Goal: Task Accomplishment & Management: Manage account settings

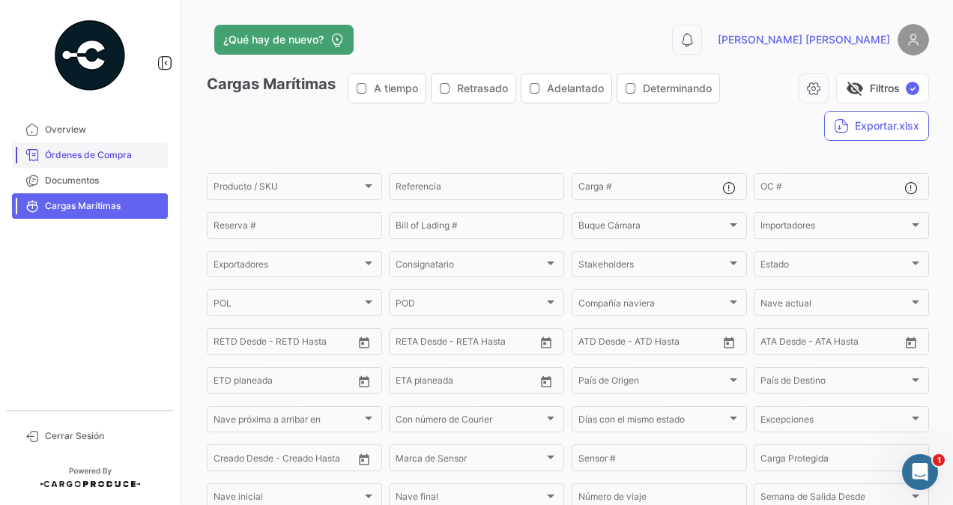
click at [127, 160] on span "Órdenes de Compra" at bounding box center [103, 154] width 117 height 13
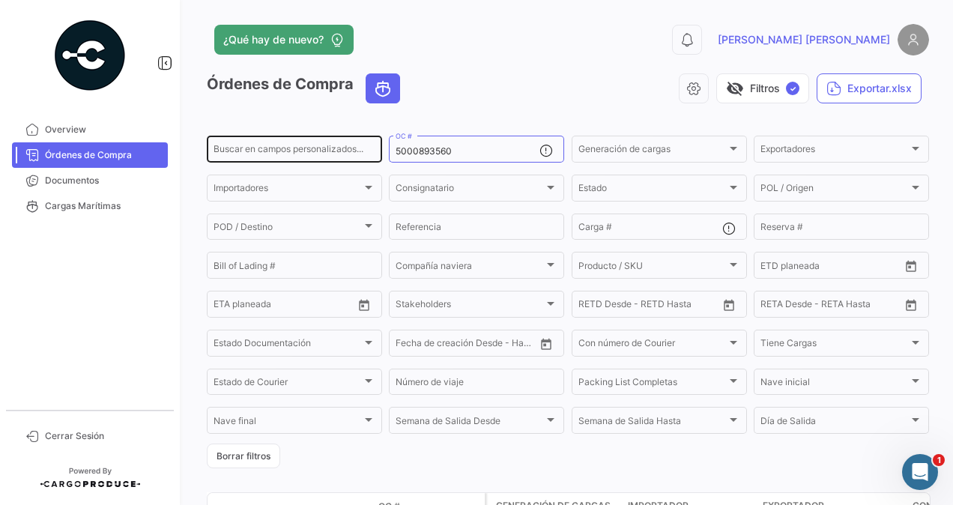
click at [282, 151] on input "Buscar en campos personalizados..." at bounding box center [294, 151] width 162 height 10
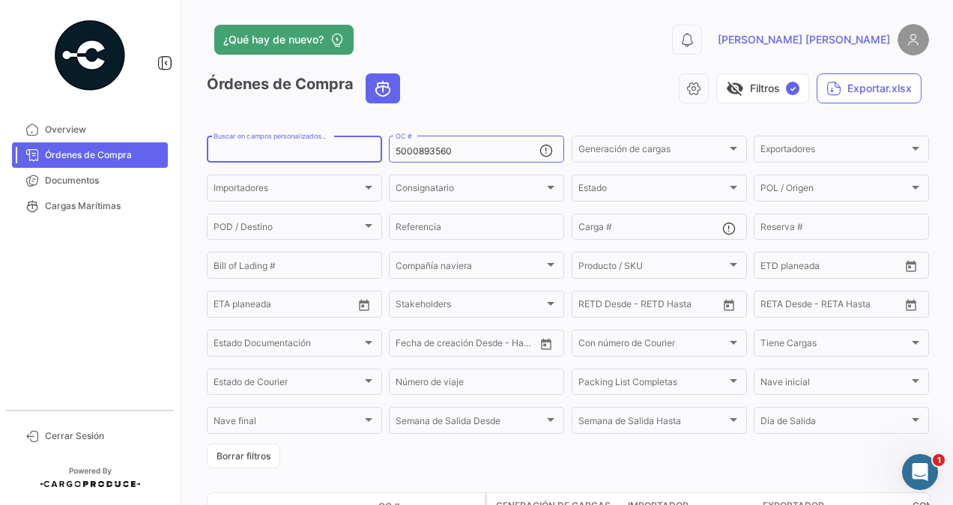
paste input "917812"
type input "917812"
drag, startPoint x: 463, startPoint y: 157, endPoint x: 359, endPoint y: 142, distance: 104.5
click at [0, 0] on div "917812 Buscar en [PERSON_NAME] personalizados... 5000893560 OC # Generación [PE…" at bounding box center [0, 0] width 0 height 0
paste input "917812"
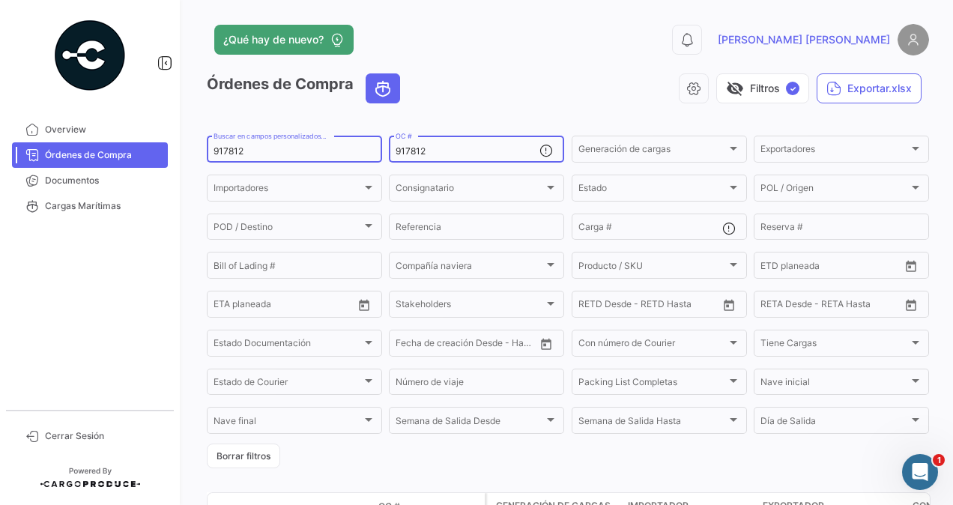
type input "917812"
click at [319, 150] on input "917812" at bounding box center [294, 151] width 162 height 10
type input "9"
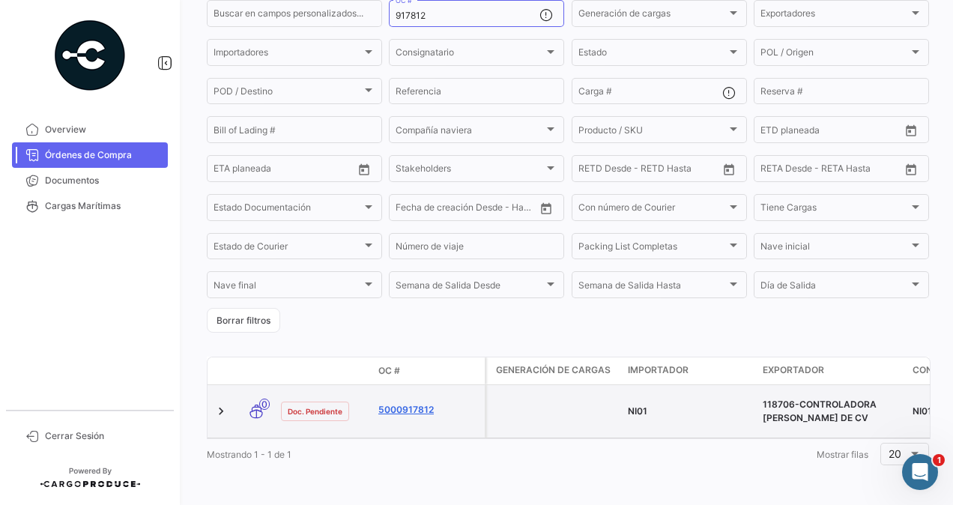
click at [418, 403] on link "5000917812" at bounding box center [428, 409] width 100 height 13
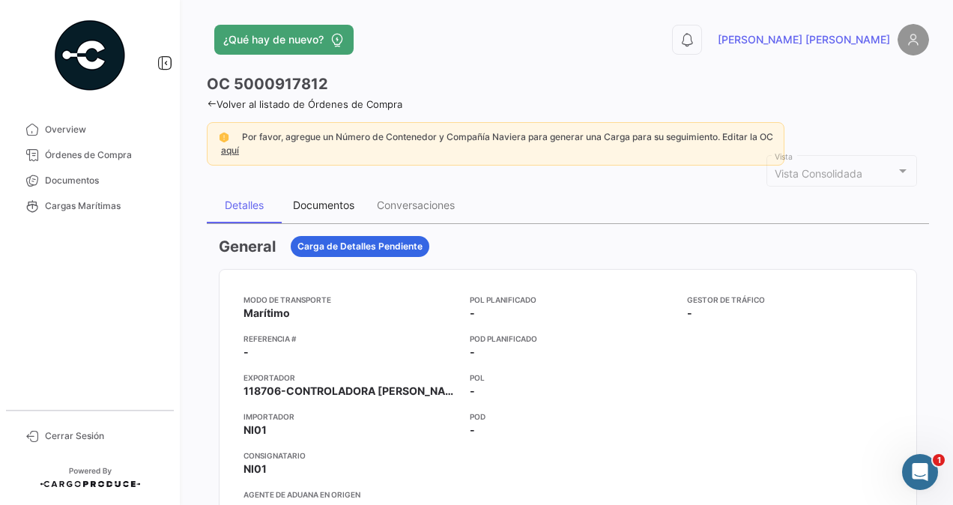
click at [341, 203] on div "Documentos" at bounding box center [323, 204] width 61 height 13
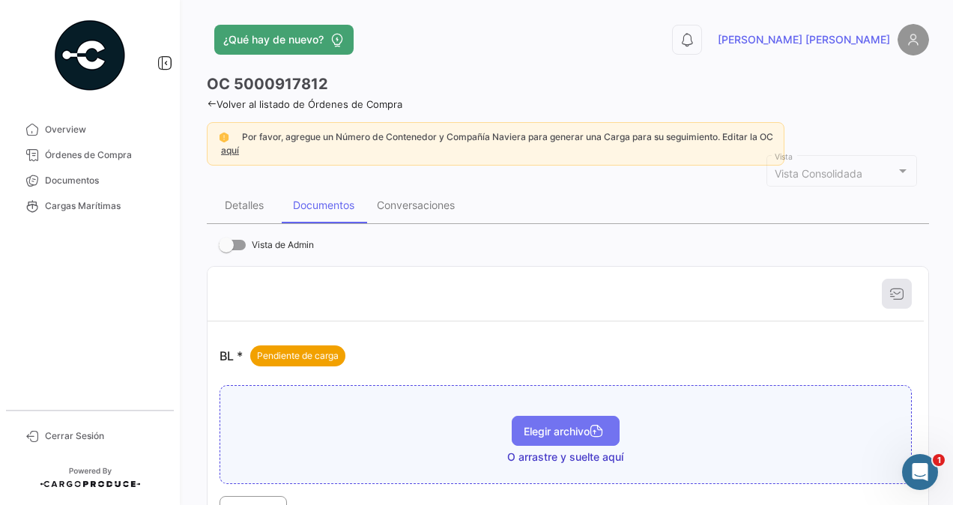
click at [568, 422] on button "Elegir archivo" at bounding box center [565, 431] width 108 height 30
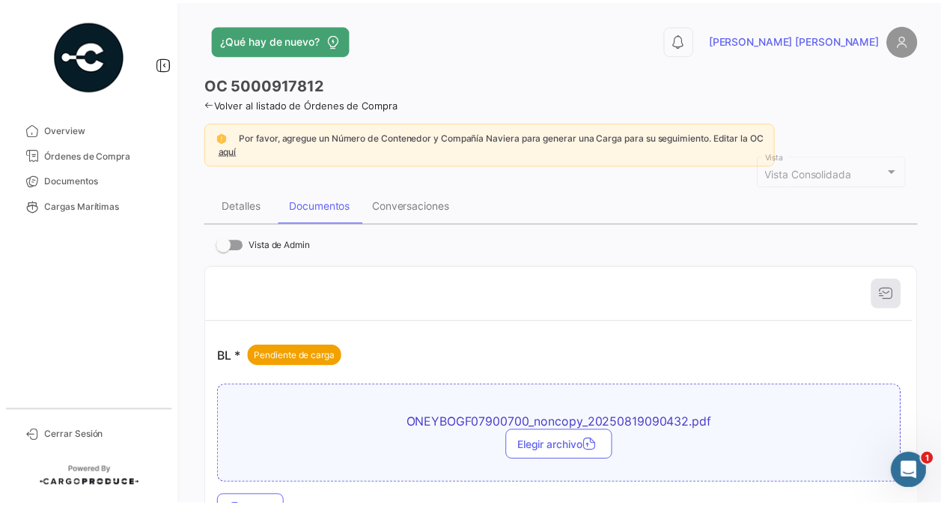
scroll to position [300, 0]
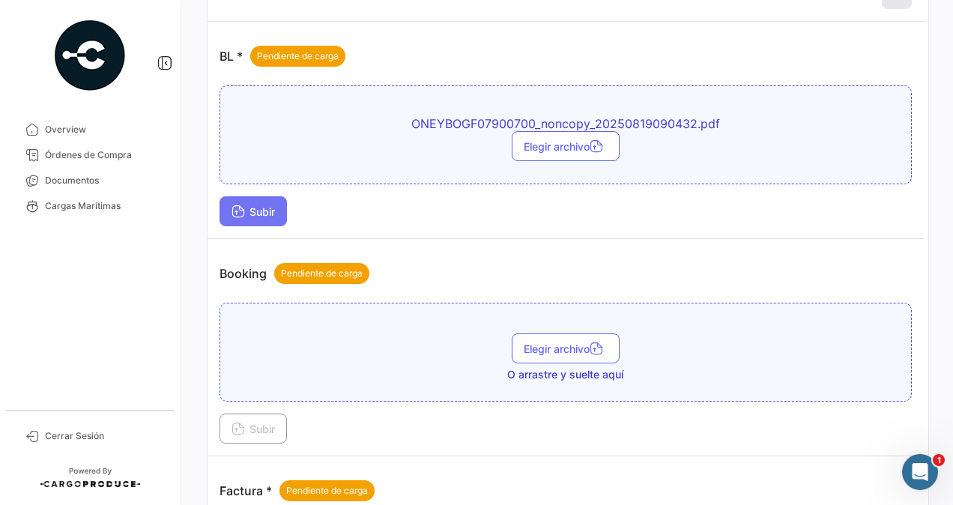
click at [252, 205] on span "Subir" at bounding box center [252, 211] width 43 height 13
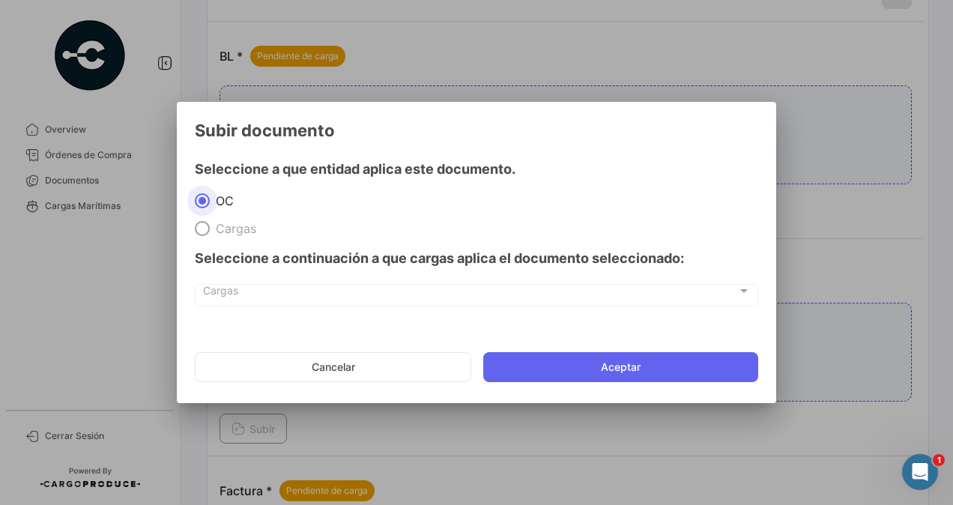
click at [204, 230] on span at bounding box center [202, 228] width 15 height 15
click at [199, 229] on span at bounding box center [202, 228] width 15 height 15
click at [204, 289] on span "Cargas" at bounding box center [470, 294] width 534 height 13
click at [344, 373] on button "Cancelar" at bounding box center [333, 367] width 276 height 30
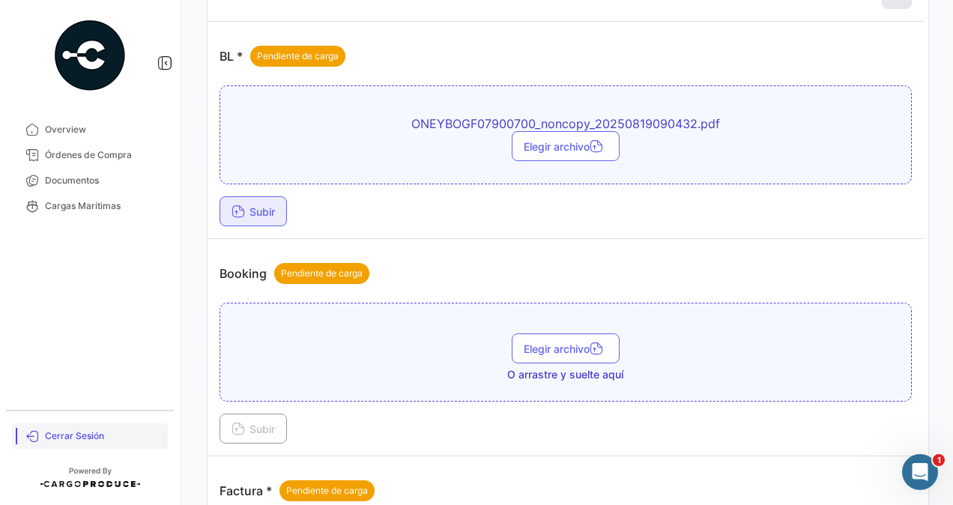
click at [67, 441] on span "Cerrar Sesión" at bounding box center [103, 435] width 117 height 13
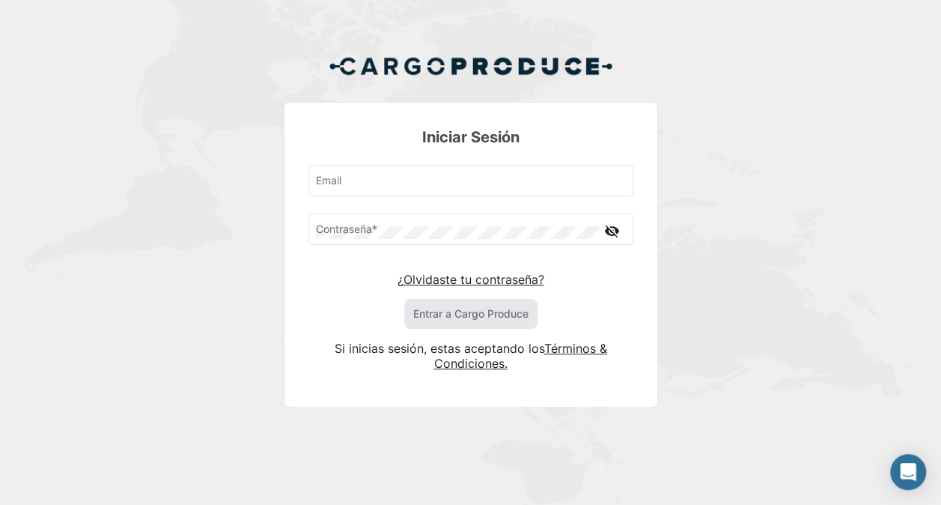
type input "[PERSON_NAME][EMAIL_ADDRESS][PERSON_NAME][PERSON_NAME][DOMAIN_NAME]"
